Goal: Check status

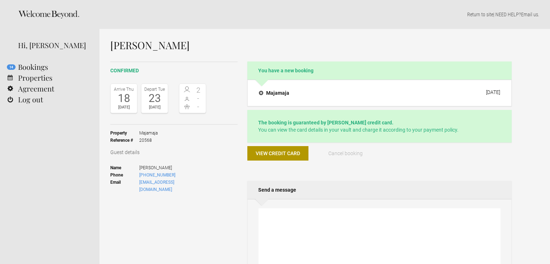
click at [273, 154] on span "View credit card" at bounding box center [278, 153] width 44 height 6
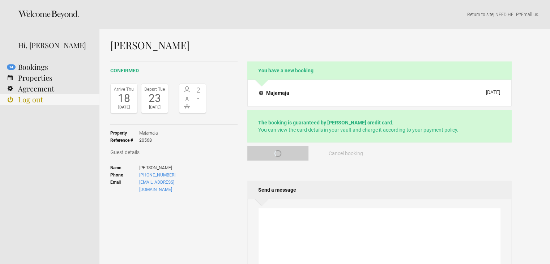
click at [25, 101] on link "Log out" at bounding box center [49, 99] width 99 height 11
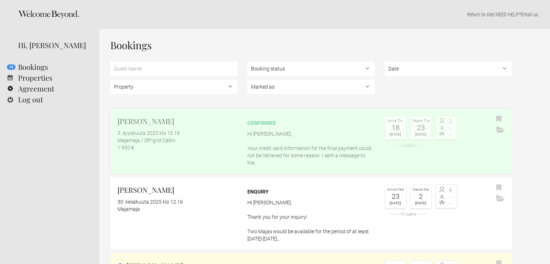
click at [266, 122] on div "confirmed" at bounding box center [310, 122] width 127 height 7
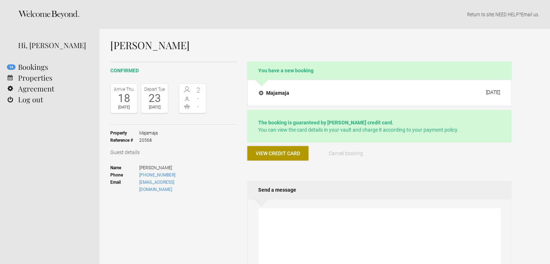
click at [276, 154] on span "View credit card" at bounding box center [278, 153] width 44 height 6
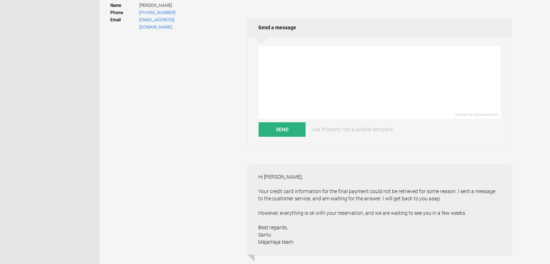
scroll to position [247, 0]
